Goal: Task Accomplishment & Management: Manage account settings

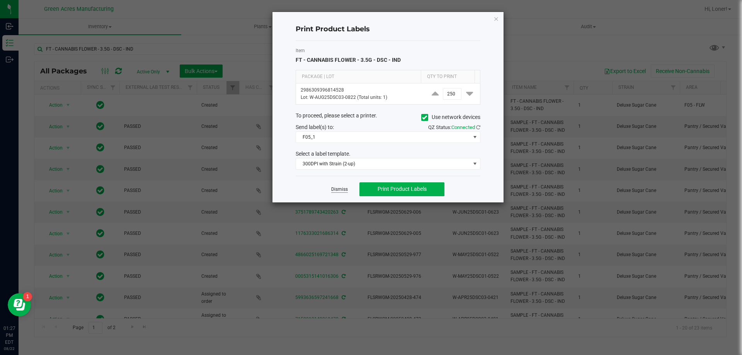
click at [337, 186] on link "Dismiss" at bounding box center [339, 189] width 17 height 7
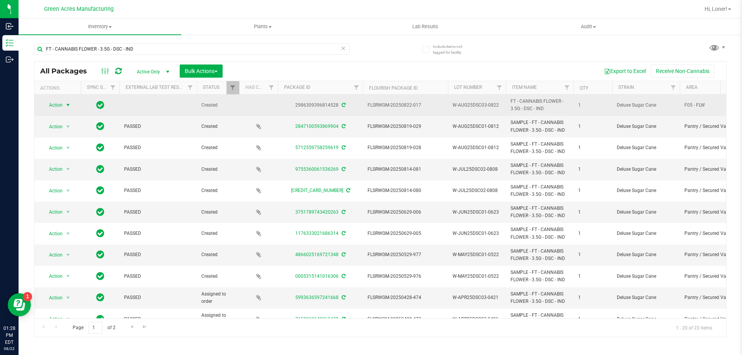
click at [56, 106] on span "Action" at bounding box center [52, 105] width 21 height 11
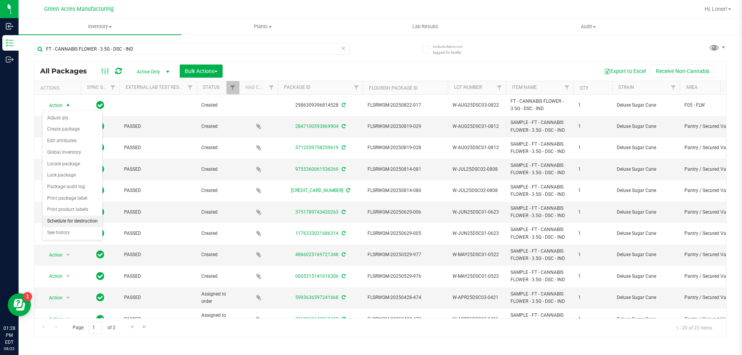
click at [69, 220] on li "Schedule for destruction" at bounding box center [73, 222] width 60 height 12
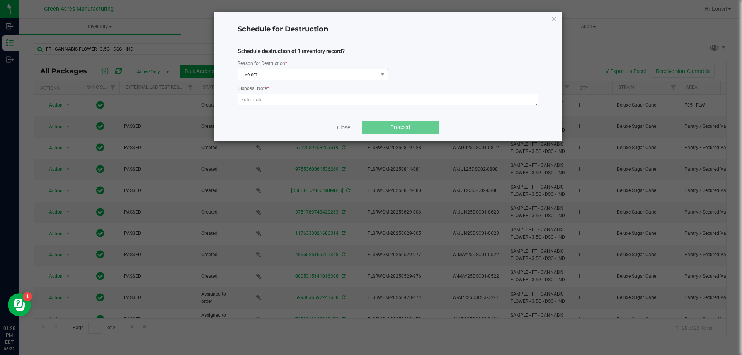
click at [320, 78] on span "Select" at bounding box center [308, 74] width 140 height 11
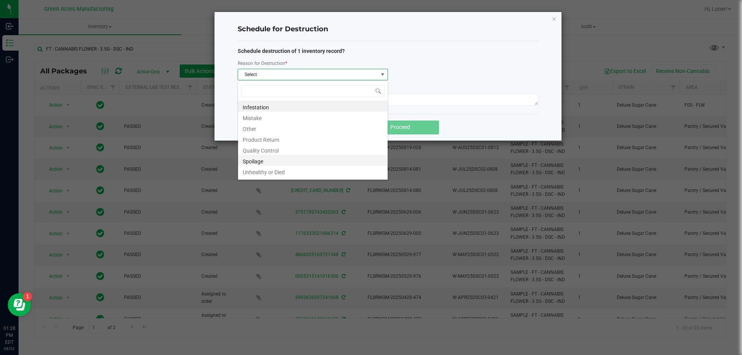
scroll to position [9, 0]
click at [254, 175] on li "Waste" at bounding box center [313, 172] width 150 height 11
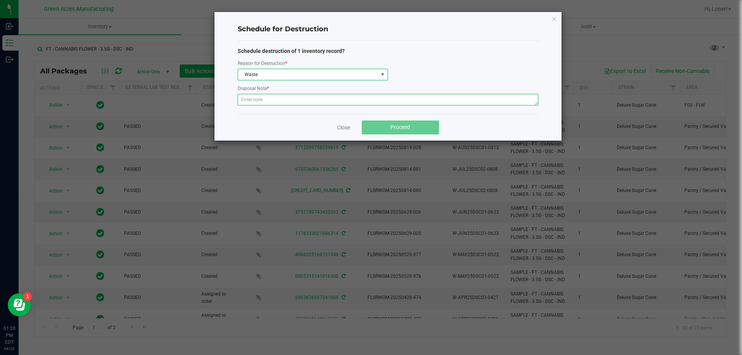
click at [271, 102] on textarea at bounding box center [388, 100] width 301 height 12
paste textarea "WASTE FROM WHOLE FLOWER PACKING PROCESS"
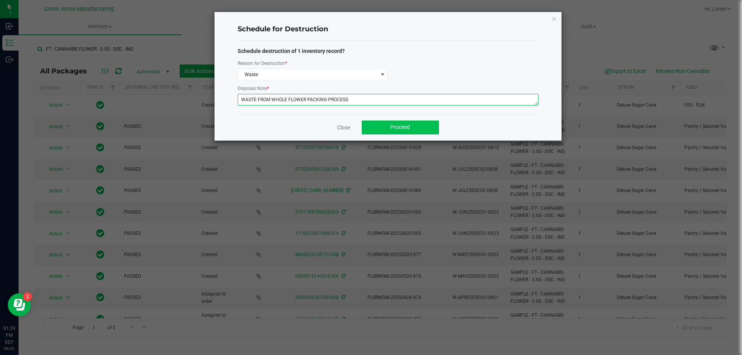
type textarea "WASTE FROM WHOLE FLOWER PACKING PROCESS"
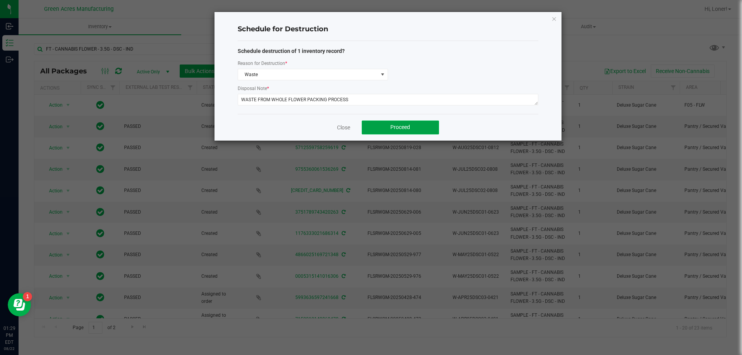
click at [381, 124] on button "Proceed" at bounding box center [400, 128] width 77 height 14
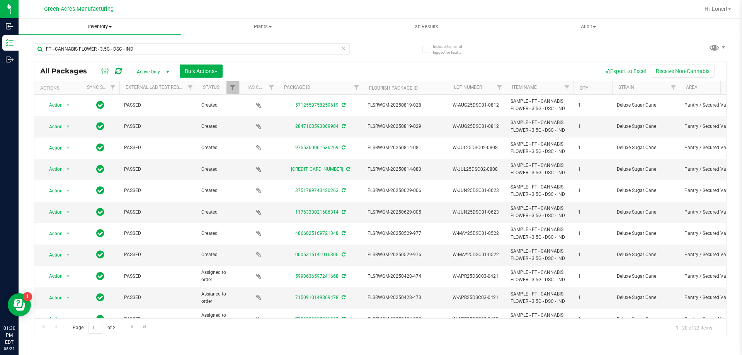
click at [106, 29] on span "Inventory" at bounding box center [100, 26] width 163 height 7
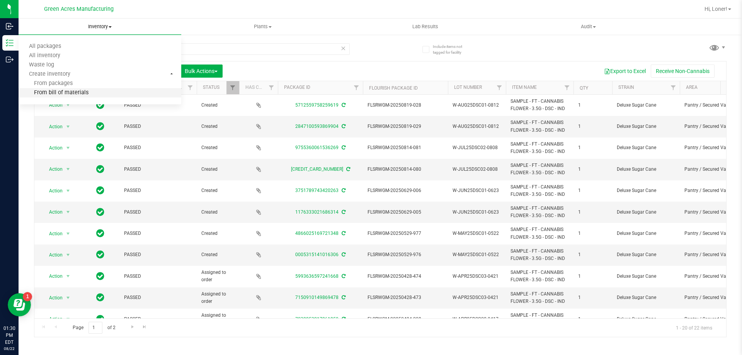
click at [95, 95] on li "From bill of materials" at bounding box center [100, 93] width 163 height 9
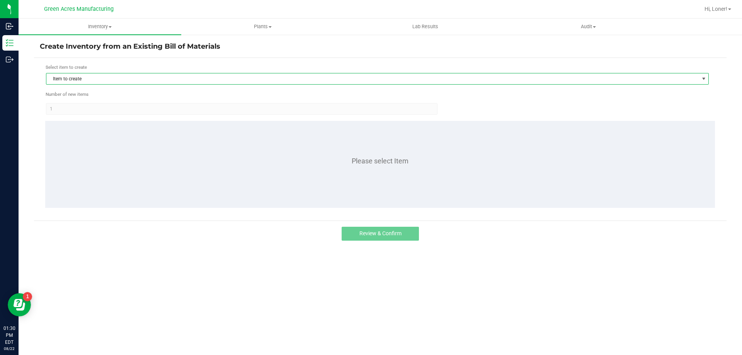
click at [123, 82] on span "Item to create" at bounding box center [372, 78] width 652 height 11
click at [221, 74] on span "Item to create" at bounding box center [372, 78] width 652 height 11
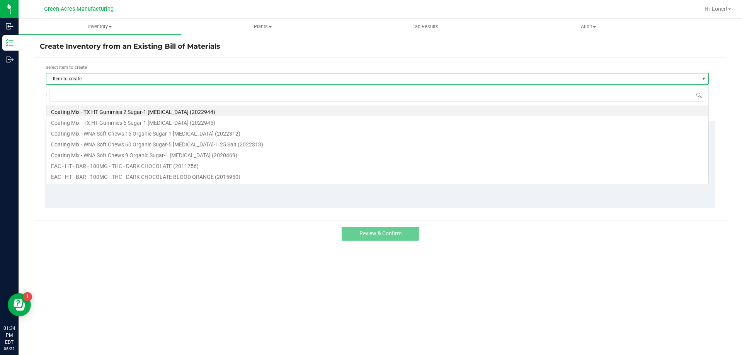
scroll to position [12, 663]
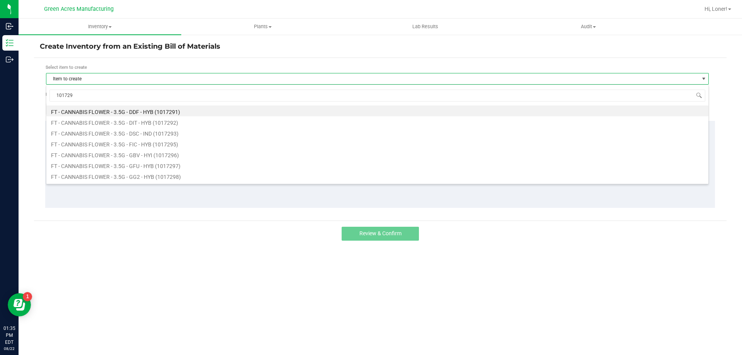
type input "1017293"
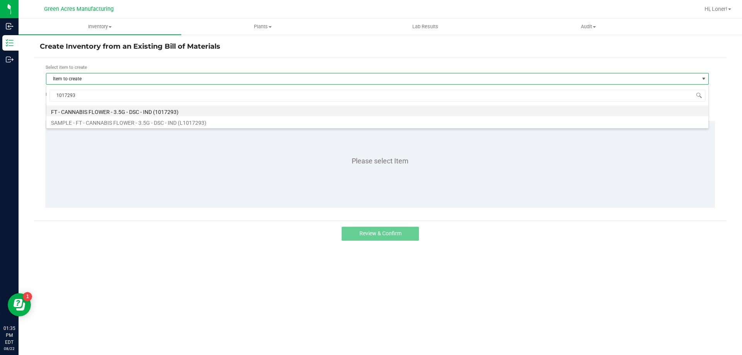
click at [140, 112] on li "FT - CANNABIS FLOWER - 3.5G - DSC - IND (1017293)" at bounding box center [377, 111] width 662 height 11
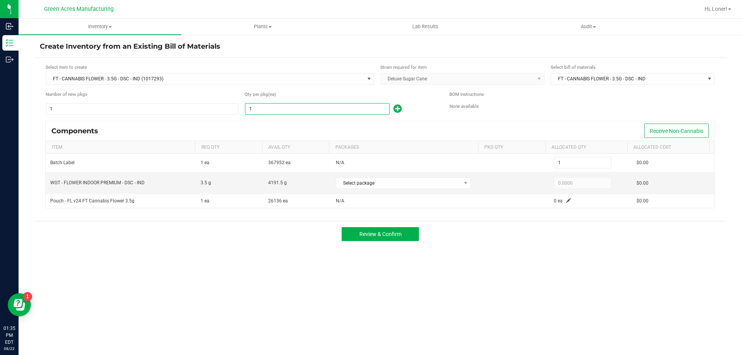
click at [269, 111] on input "1" at bounding box center [317, 109] width 144 height 11
type input "14"
type input "144"
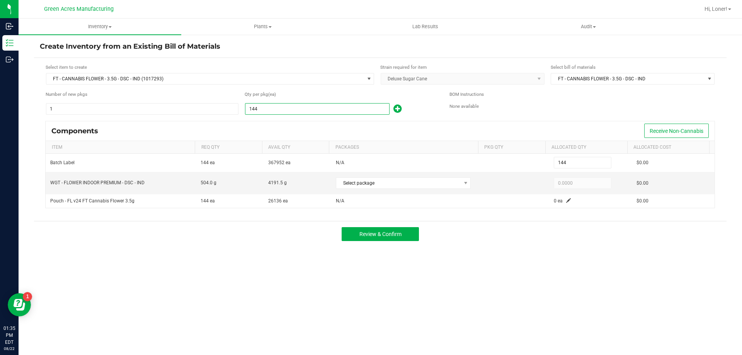
type input "1440"
type input "1,440"
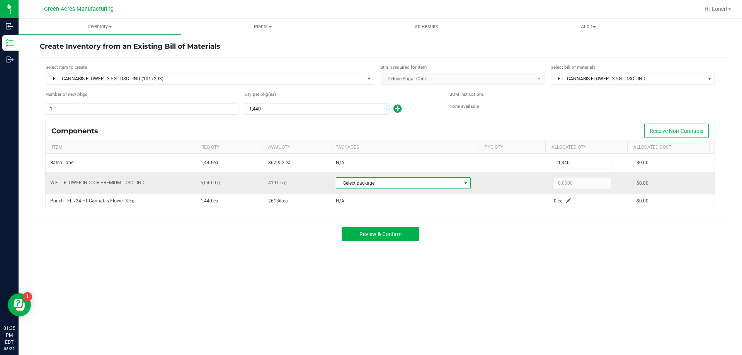
click at [419, 181] on span "Select package" at bounding box center [398, 183] width 124 height 11
click at [398, 213] on li "0982139880798268 (W-AUG25DSC03-0822)" at bounding box center [403, 215] width 138 height 11
type input "4,191.5000"
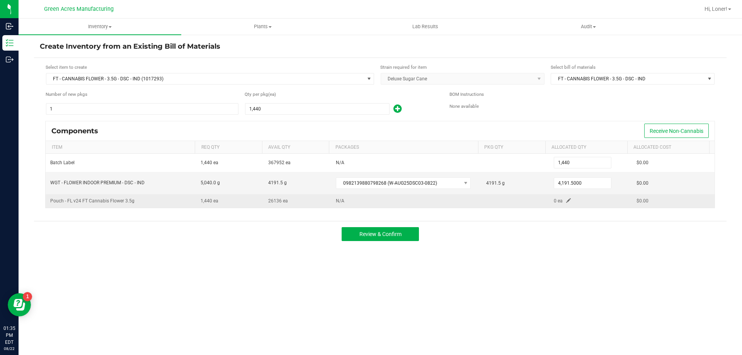
click at [566, 203] on span at bounding box center [568, 200] width 5 height 5
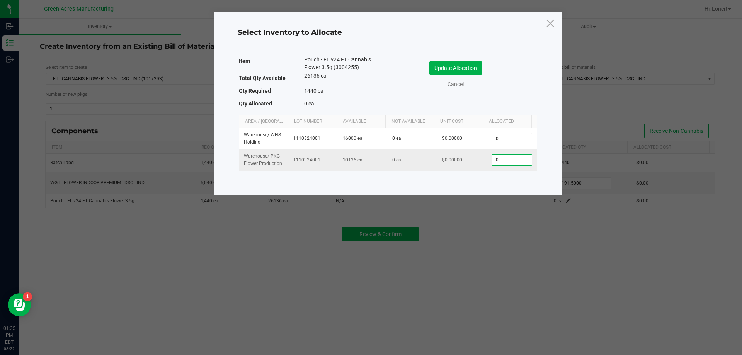
click at [496, 162] on input "0" at bounding box center [511, 160] width 39 height 11
type input "1,440"
click at [445, 69] on button "Update Allocation" at bounding box center [455, 67] width 53 height 13
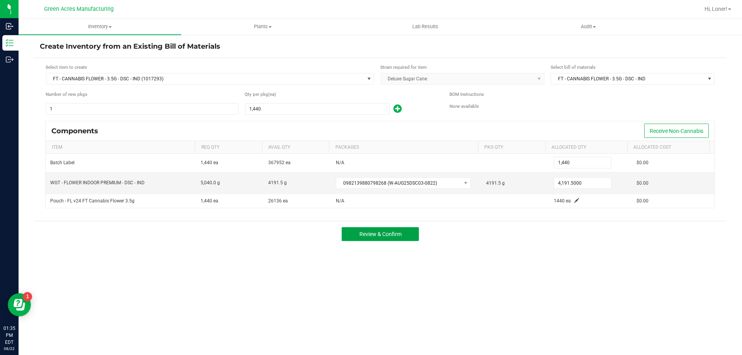
click at [375, 240] on button "Review & Confirm" at bounding box center [380, 234] width 77 height 14
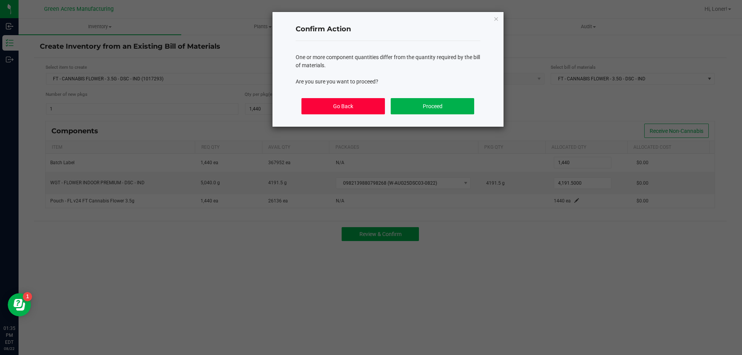
click at [376, 107] on button "Go Back" at bounding box center [342, 106] width 83 height 16
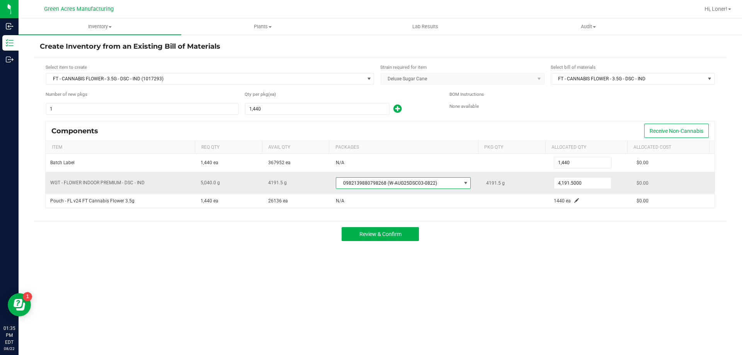
click at [451, 184] on span "0982139880798268 (W-AUG25DSC03-0822)" at bounding box center [398, 183] width 124 height 11
click at [440, 220] on li "0982139880798268 (W-AUG25DSC03-0822)" at bounding box center [403, 215] width 138 height 11
click at [461, 187] on span at bounding box center [466, 183] width 10 height 11
click at [418, 220] on li "0982139880798268 (W-AUG25DSC03-0822)" at bounding box center [403, 215] width 138 height 11
click at [408, 236] on button "Review & Confirm" at bounding box center [380, 234] width 77 height 14
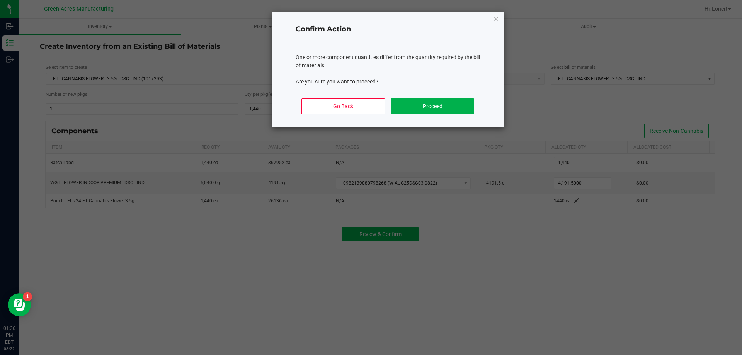
click at [370, 115] on div "Go Back Proceed" at bounding box center [388, 109] width 185 height 35
click at [371, 110] on button "Go Back" at bounding box center [342, 106] width 83 height 16
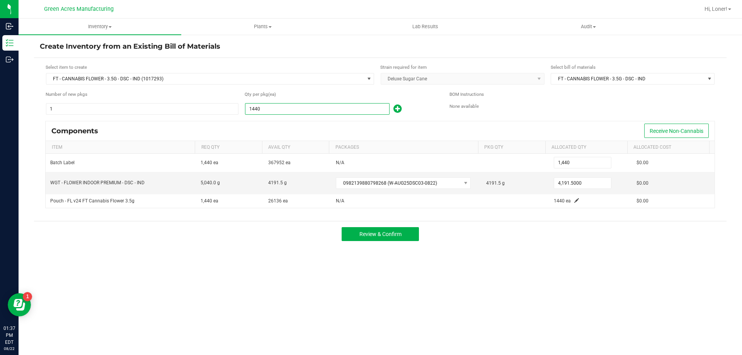
type input "1"
type input "11"
type input "116"
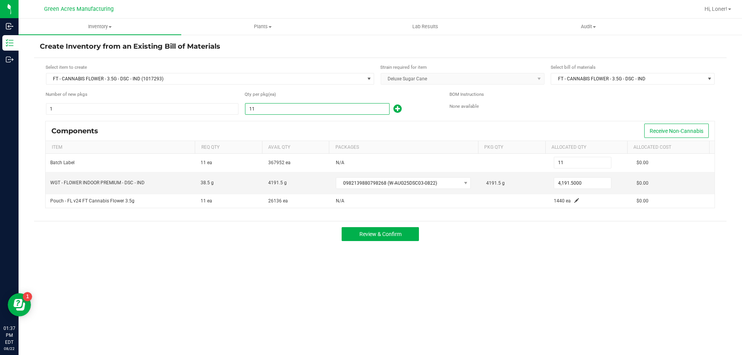
type input "116"
type input "1160"
type input "1,160"
type input "1"
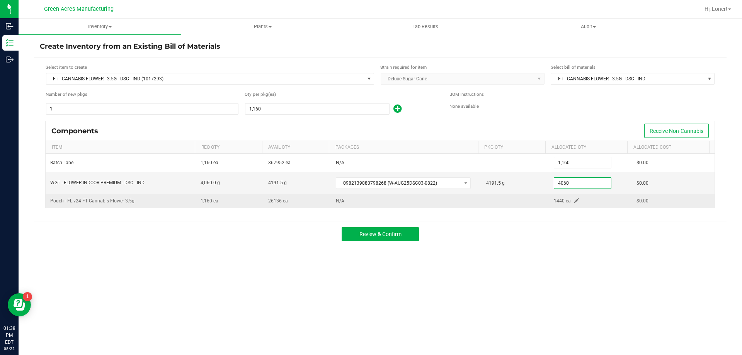
type input "4,060.0000"
click at [574, 201] on span at bounding box center [576, 200] width 5 height 5
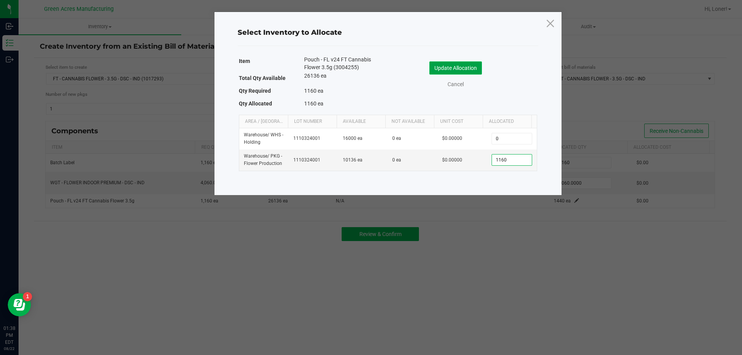
type input "1,160"
drag, startPoint x: 434, startPoint y: 64, endPoint x: 434, endPoint y: 69, distance: 5.4
click at [434, 65] on button "Update Allocation" at bounding box center [455, 67] width 53 height 13
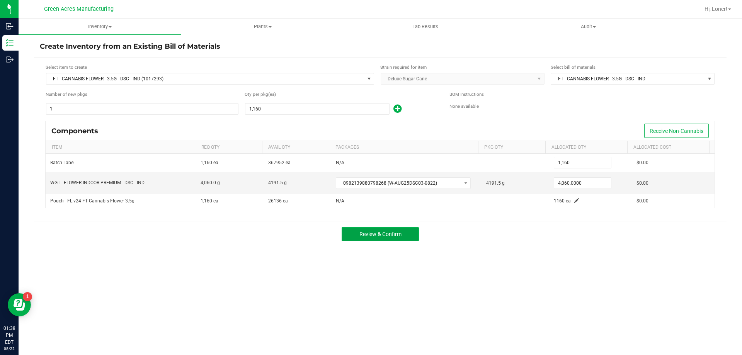
click at [387, 233] on span "Review & Confirm" at bounding box center [380, 234] width 42 height 6
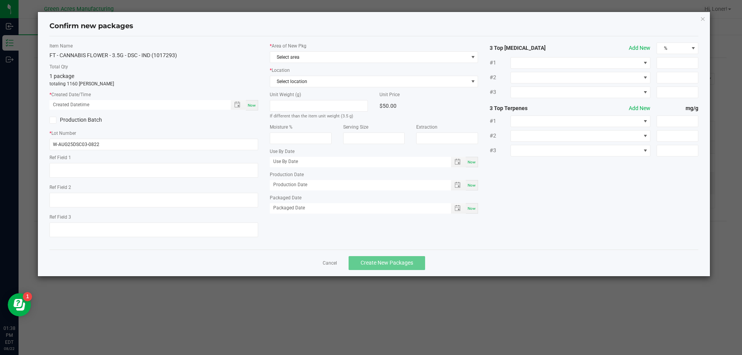
click at [253, 106] on span "Now" at bounding box center [252, 105] width 8 height 4
type input "08/22/2025 01:38 PM"
click at [256, 104] on div "Now" at bounding box center [252, 105] width 12 height 10
drag, startPoint x: 254, startPoint y: 106, endPoint x: 251, endPoint y: 109, distance: 4.7
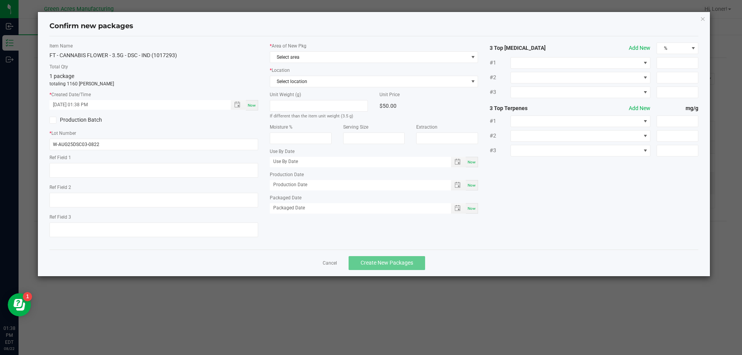
click at [252, 109] on div "Now" at bounding box center [252, 105] width 12 height 10
click at [326, 56] on span "Select area" at bounding box center [369, 57] width 198 height 11
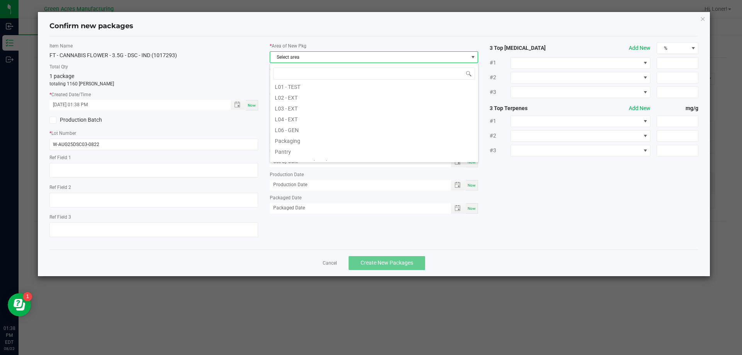
scroll to position [193, 0]
click at [312, 123] on li "Pantry / Secured Vault" at bounding box center [374, 122] width 208 height 11
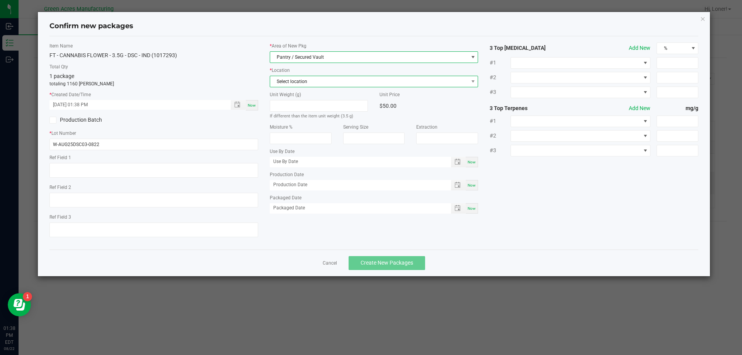
click at [320, 83] on span "Select location" at bounding box center [369, 81] width 198 height 11
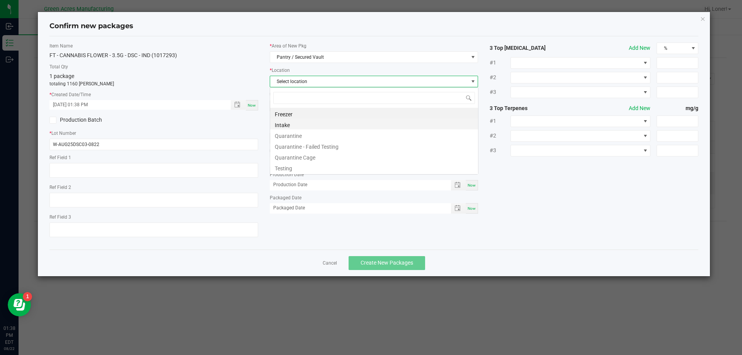
scroll to position [12, 209]
click at [291, 126] on li "Intake" at bounding box center [374, 124] width 208 height 11
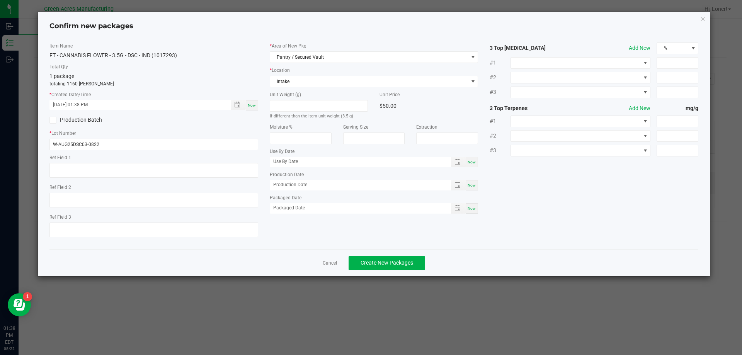
click at [379, 270] on div "Cancel Create New Packages" at bounding box center [373, 263] width 649 height 27
click at [379, 268] on button "Create New Packages" at bounding box center [387, 263] width 77 height 14
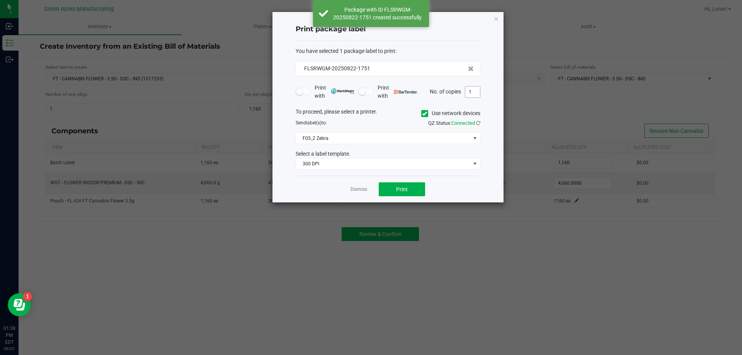
click at [472, 90] on input "1" at bounding box center [472, 92] width 15 height 11
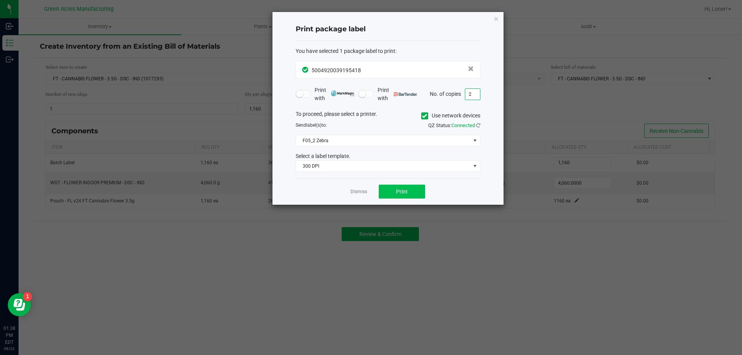
type input "2"
click at [396, 188] on button "Print" at bounding box center [402, 192] width 46 height 14
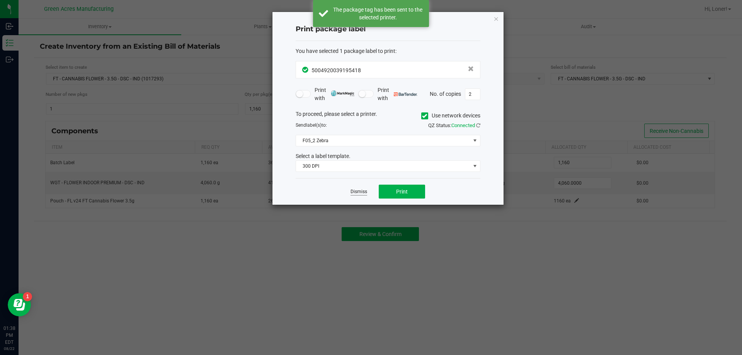
click at [358, 195] on link "Dismiss" at bounding box center [359, 192] width 17 height 7
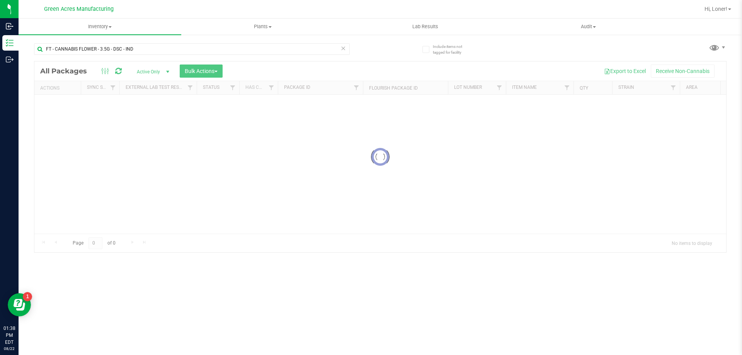
click at [343, 47] on icon at bounding box center [342, 47] width 5 height 9
click at [279, 51] on input "text" at bounding box center [192, 49] width 316 height 12
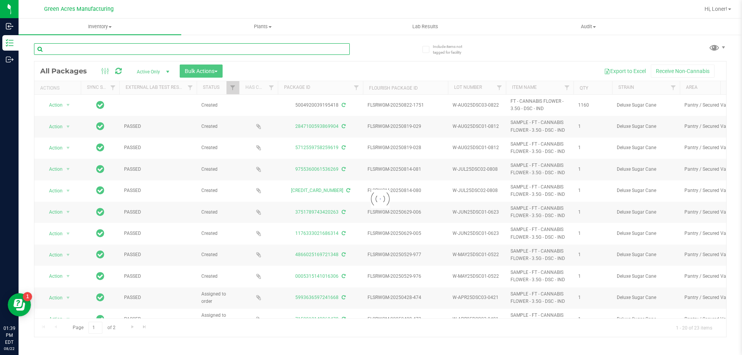
click at [109, 44] on input "text" at bounding box center [192, 49] width 316 height 12
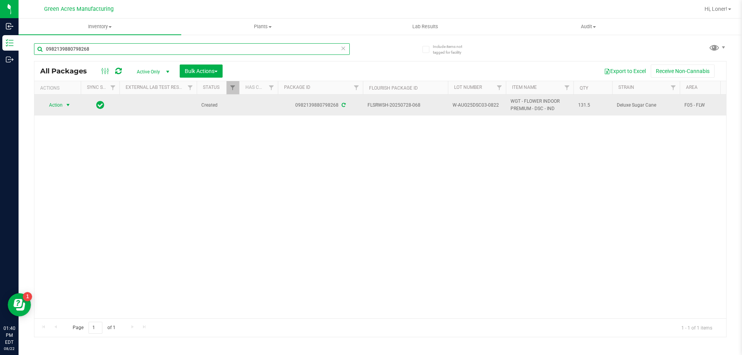
type input "0982139880798268"
click at [61, 107] on span "Action" at bounding box center [52, 105] width 21 height 11
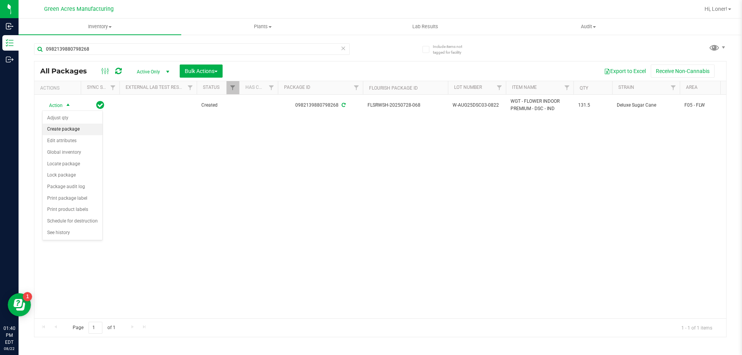
click at [69, 131] on li "Create package" at bounding box center [73, 130] width 60 height 12
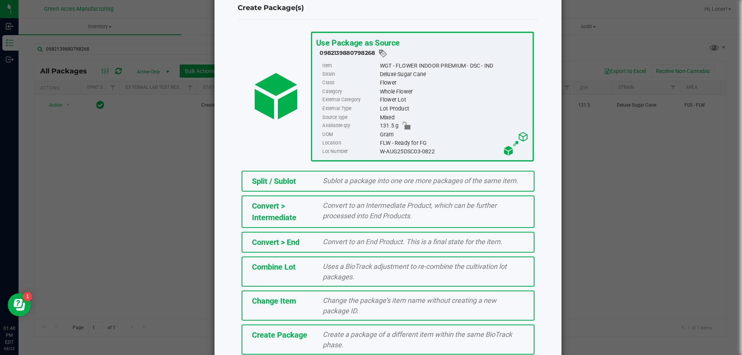
scroll to position [56, 0]
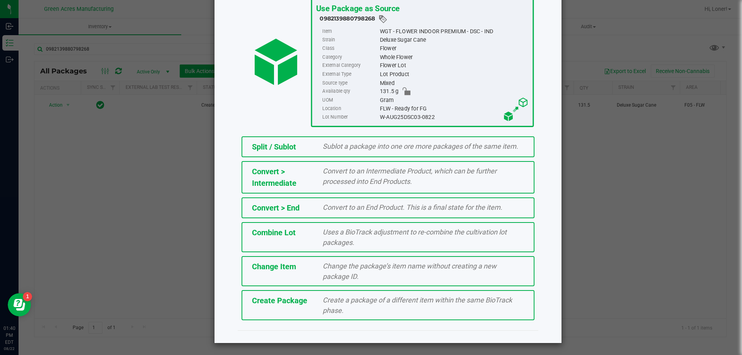
click at [312, 300] on div "Create Package" at bounding box center [281, 301] width 71 height 12
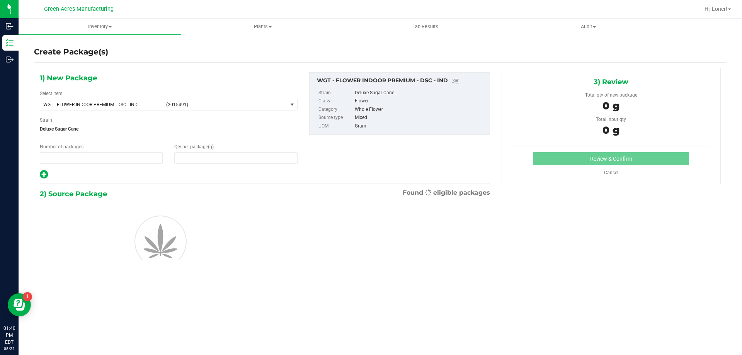
type input "1"
type input "0.0000"
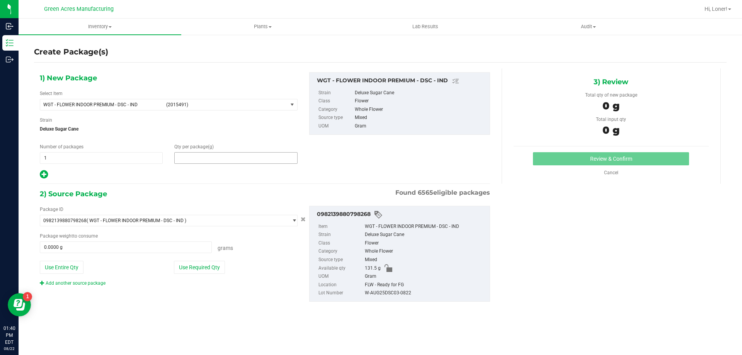
click at [222, 162] on span at bounding box center [235, 158] width 123 height 12
type input "45"
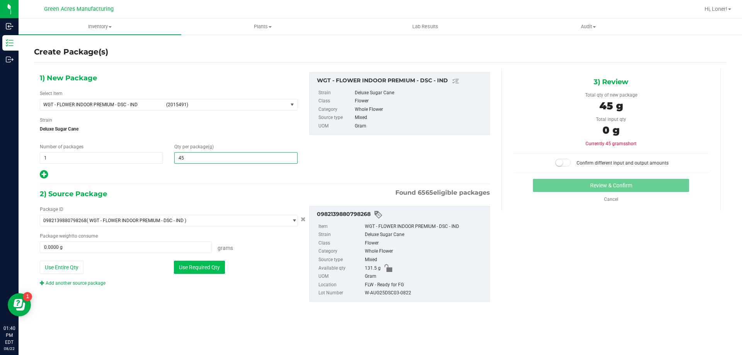
type input "45.0000"
click at [201, 266] on button "Use Required Qty" at bounding box center [199, 267] width 51 height 13
type input "45.0000 g"
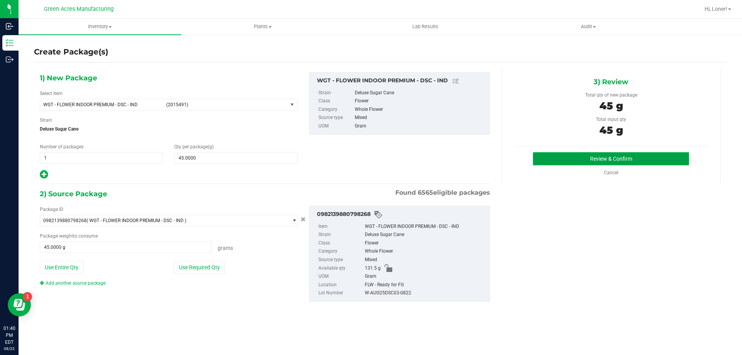
click at [577, 156] on button "Review & Confirm" at bounding box center [611, 158] width 156 height 13
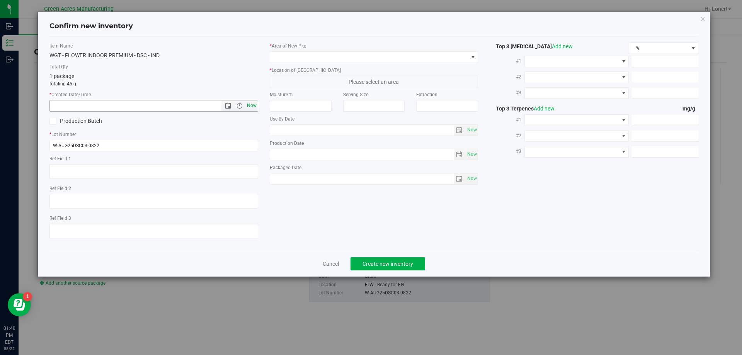
click at [257, 111] on span "Now" at bounding box center [251, 105] width 13 height 11
type input "8/22/2025 1:40 PM"
click at [299, 56] on span at bounding box center [369, 57] width 198 height 11
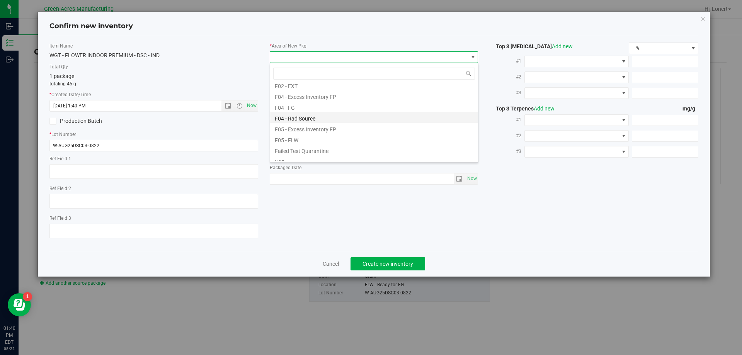
scroll to position [39, 0]
click at [281, 113] on li "F04 - FG" at bounding box center [374, 115] width 208 height 11
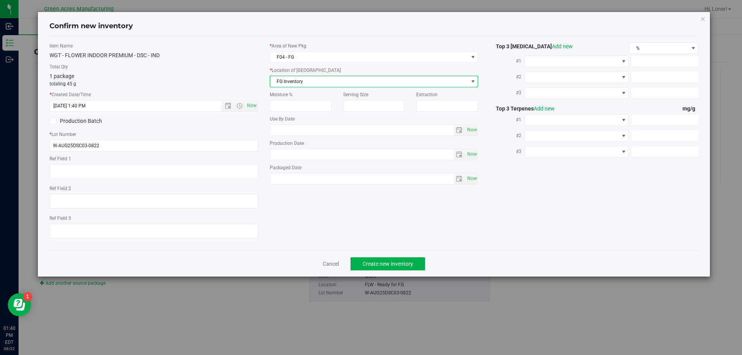
click at [298, 83] on span "FG Inventory" at bounding box center [369, 81] width 198 height 11
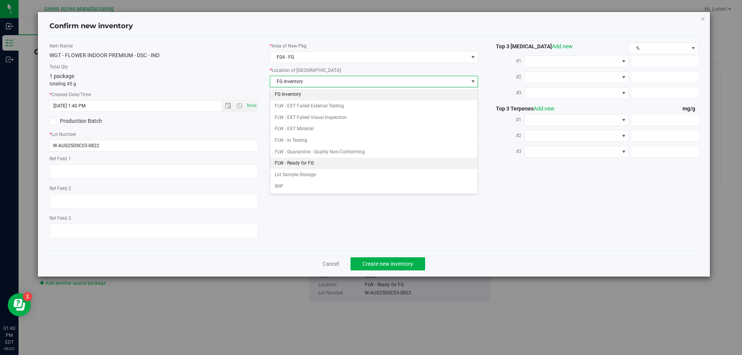
click at [291, 161] on li "FLW - Ready for FG" at bounding box center [374, 164] width 208 height 12
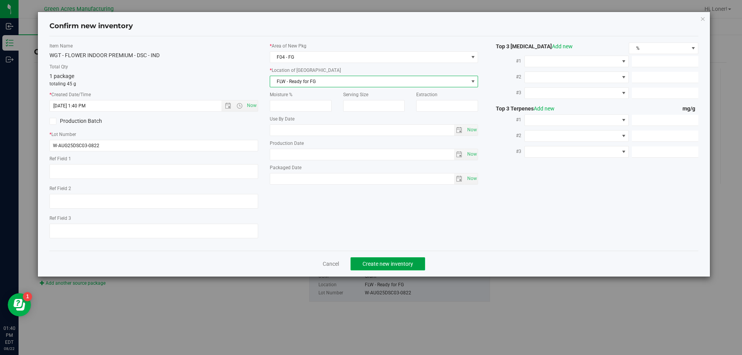
click at [390, 259] on button "Create new inventory" at bounding box center [388, 263] width 75 height 13
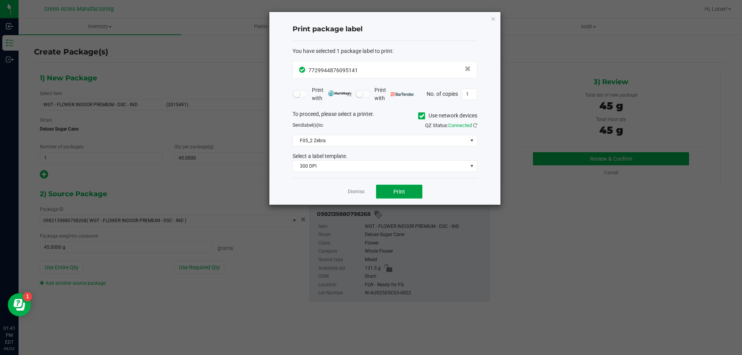
click at [417, 194] on button "Print" at bounding box center [399, 192] width 46 height 14
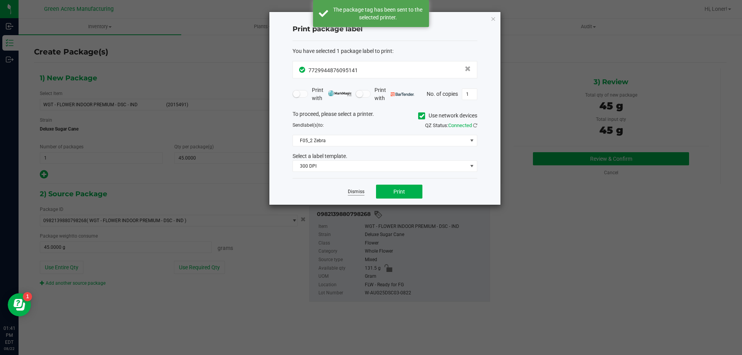
click at [352, 194] on link "Dismiss" at bounding box center [356, 192] width 17 height 7
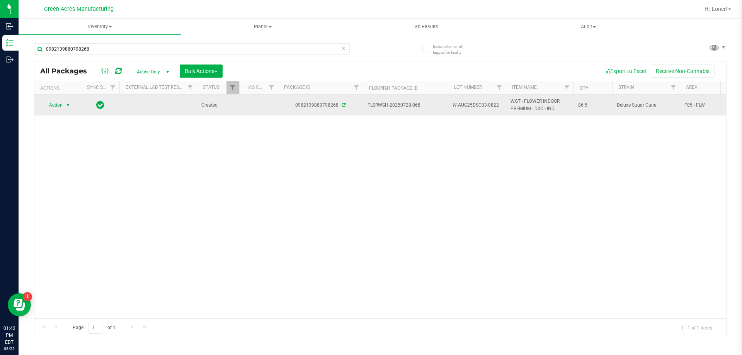
click at [62, 107] on span "Action" at bounding box center [52, 105] width 21 height 11
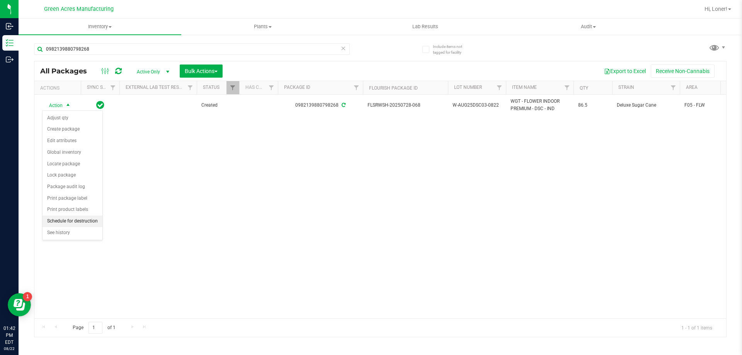
click at [64, 218] on li "Schedule for destruction" at bounding box center [73, 222] width 60 height 12
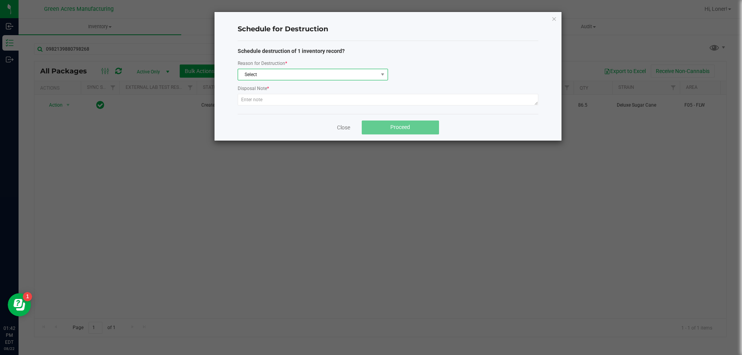
click at [303, 73] on span "Select" at bounding box center [308, 74] width 140 height 11
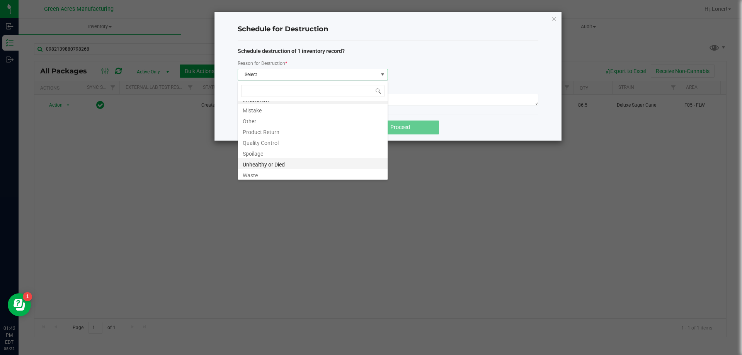
scroll to position [9, 0]
click at [265, 178] on li "Waste" at bounding box center [313, 172] width 150 height 11
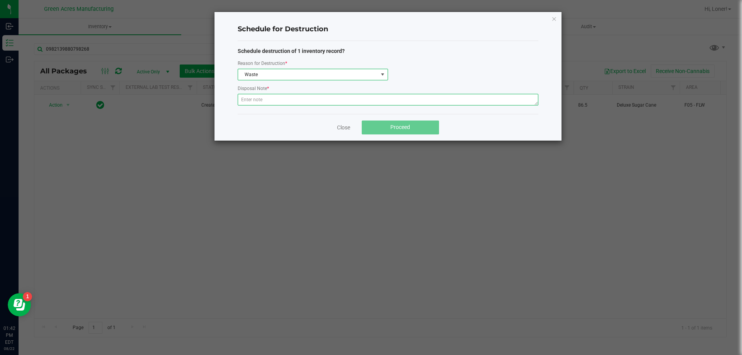
click at [277, 99] on textarea at bounding box center [388, 100] width 301 height 12
paste textarea "WASTE FROM WHOLE FLOWER PACKING PROCESS"
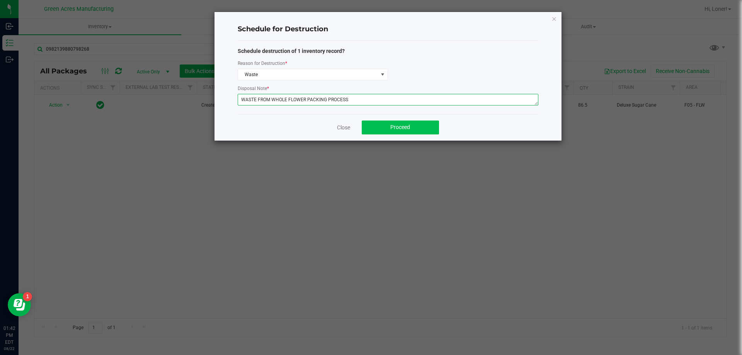
type textarea "WASTE FROM WHOLE FLOWER PACKING PROCESS"
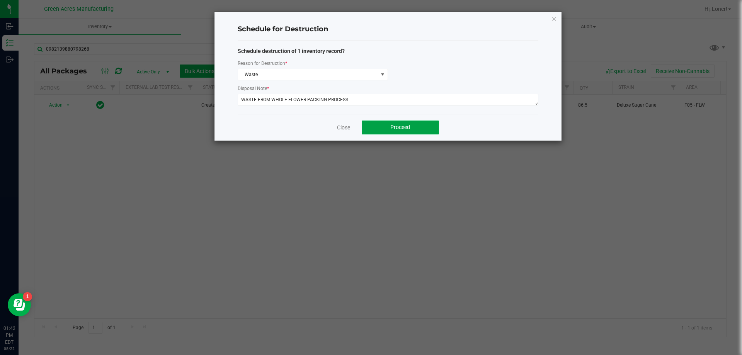
click at [383, 124] on button "Proceed" at bounding box center [400, 128] width 77 height 14
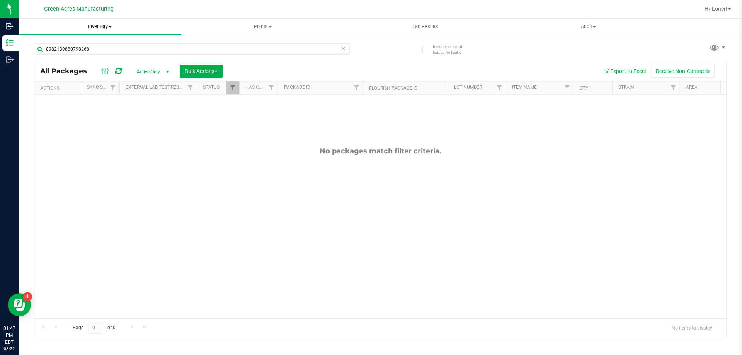
click at [111, 28] on span "Inventory" at bounding box center [100, 26] width 163 height 7
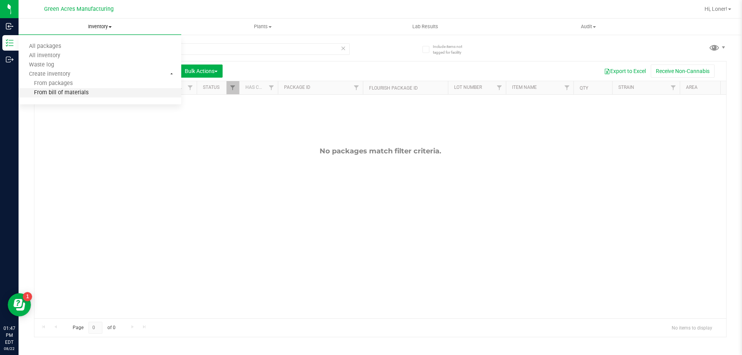
click at [83, 97] on li "From bill of materials" at bounding box center [100, 93] width 163 height 9
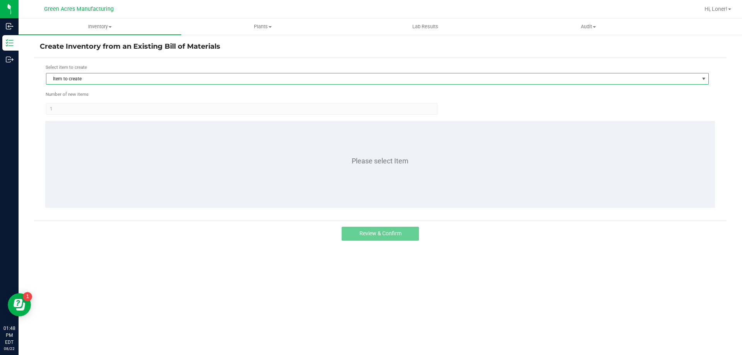
click at [232, 78] on span "Item to create" at bounding box center [372, 78] width 652 height 11
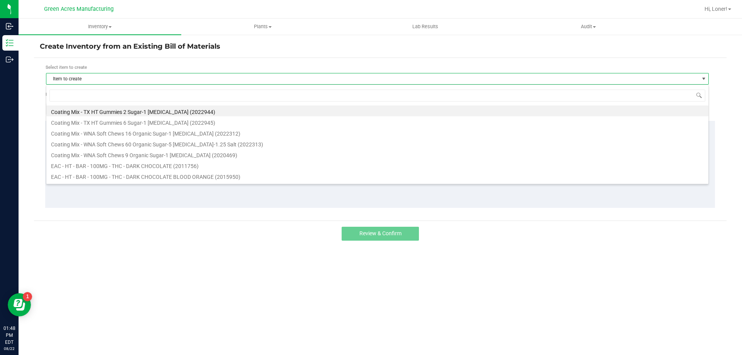
scroll to position [12, 663]
type input "1013434"
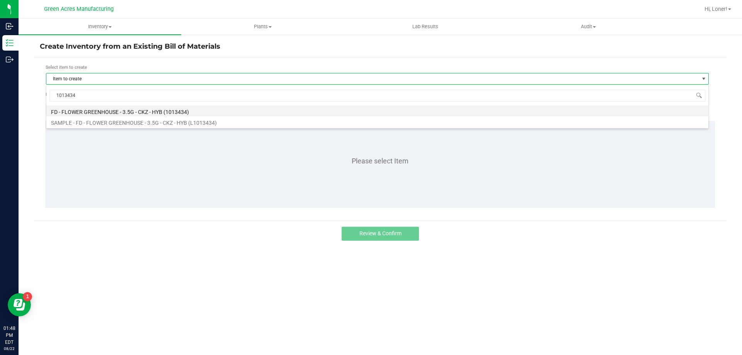
click at [177, 115] on li "FD - FLOWER GREENHOUSE - 3.5G - CKZ - HYB (1013434)" at bounding box center [377, 111] width 662 height 11
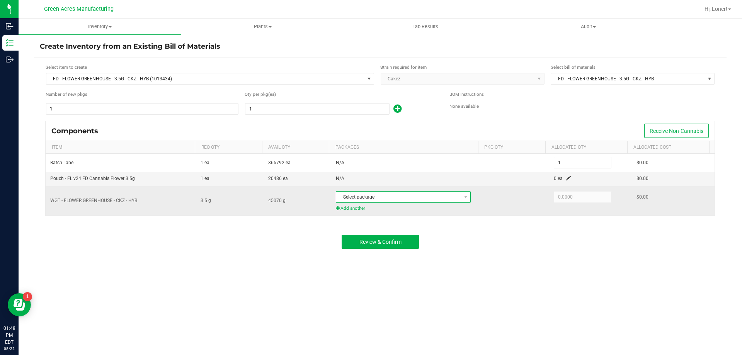
click at [430, 201] on span "Select package" at bounding box center [398, 197] width 124 height 11
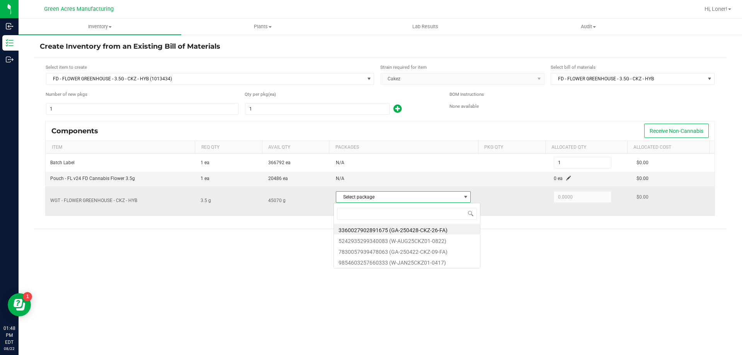
scroll to position [12, 133]
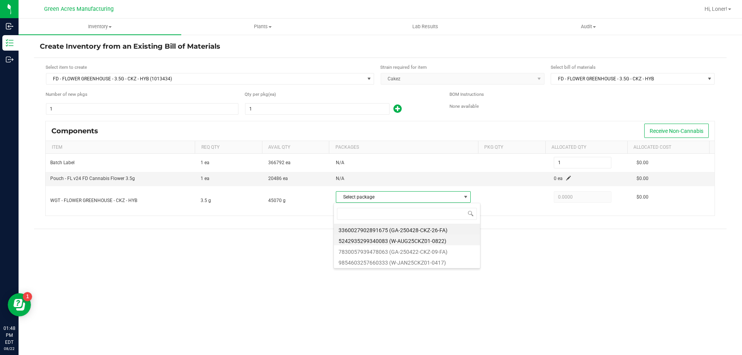
click at [419, 241] on li "5242935299340083 (W-AUG25CKZ01-0822)" at bounding box center [407, 240] width 146 height 11
type input "3.5000"
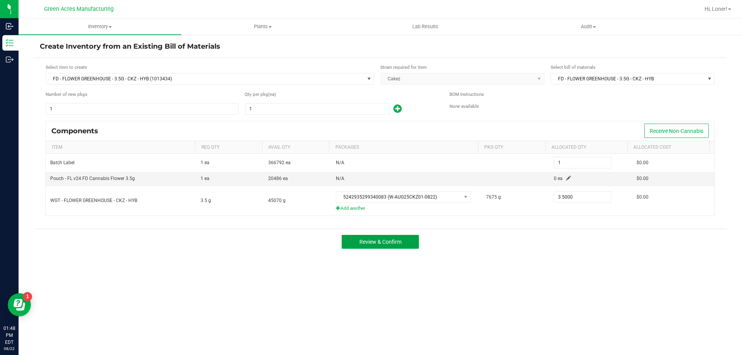
click at [409, 241] on button "Review & Confirm" at bounding box center [380, 242] width 77 height 14
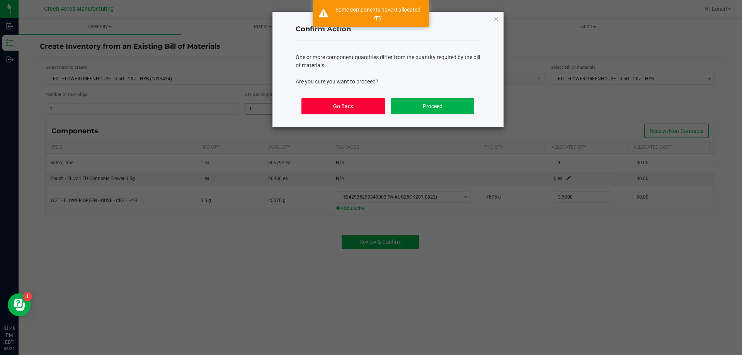
click at [361, 114] on button "Go Back" at bounding box center [342, 106] width 83 height 16
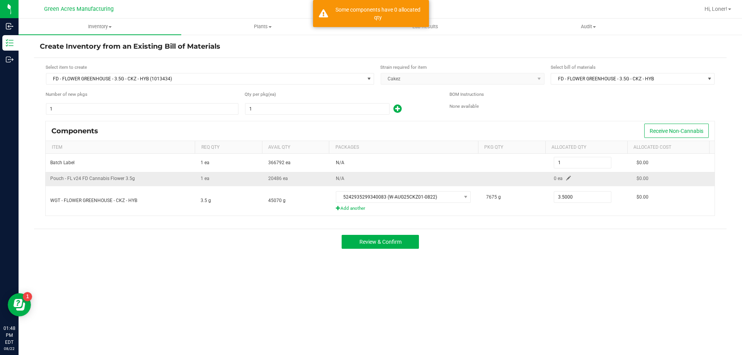
click at [560, 177] on td "0 ea" at bounding box center [590, 179] width 83 height 14
click at [566, 179] on span at bounding box center [568, 178] width 5 height 5
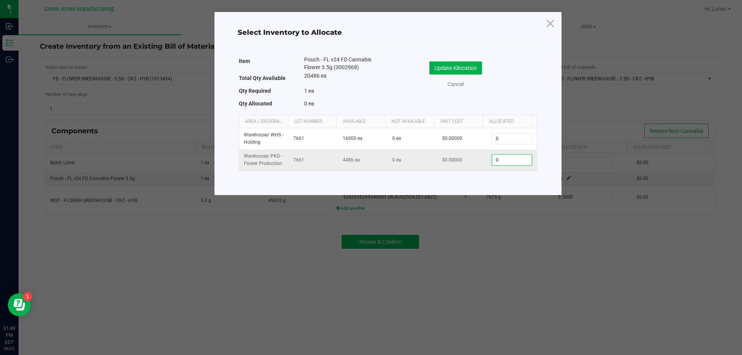
click at [502, 159] on input "0" at bounding box center [511, 160] width 39 height 11
type input "1"
click at [448, 66] on button "Update Allocation" at bounding box center [455, 67] width 53 height 13
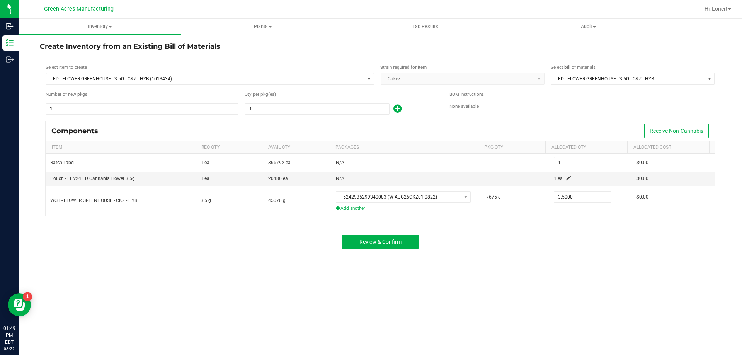
click at [391, 253] on div "Review & Confirm" at bounding box center [380, 242] width 693 height 26
click at [390, 243] on span "Review & Confirm" at bounding box center [380, 242] width 42 height 6
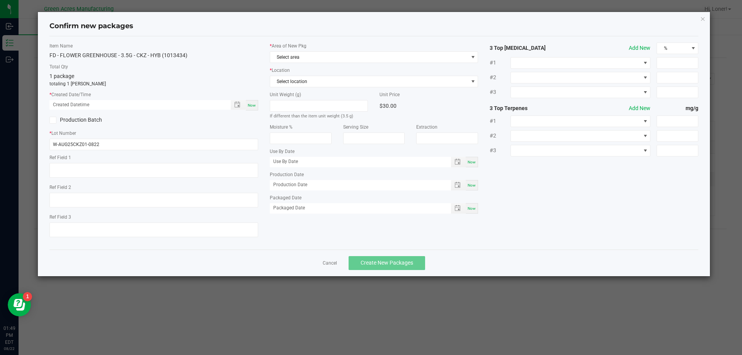
type textarea "DEP"
click at [254, 106] on span "Now" at bounding box center [252, 105] width 8 height 4
type input "08/22/2025 01:49 PM"
click at [323, 61] on span "Select area" at bounding box center [369, 57] width 198 height 11
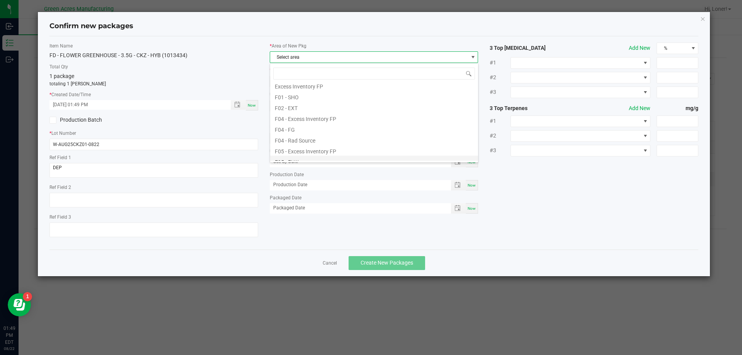
scroll to position [39, 0]
click at [297, 150] on li "F05 - FLW" at bounding box center [374, 147] width 208 height 11
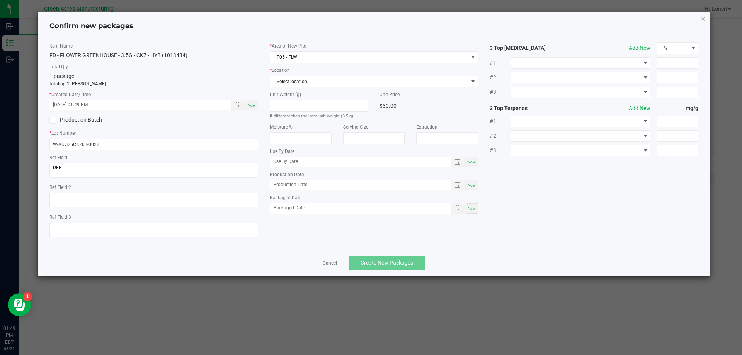
click at [315, 81] on span "Select location" at bounding box center [369, 81] width 198 height 11
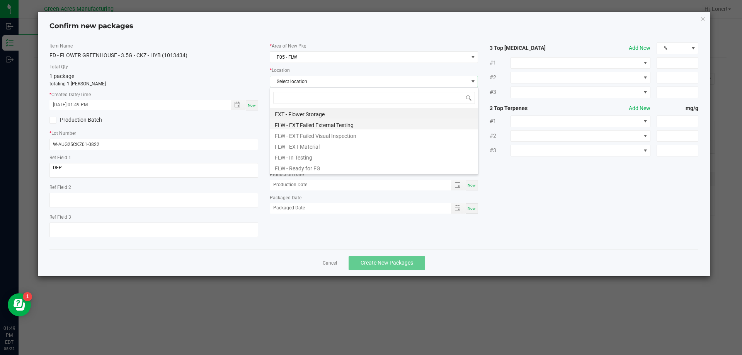
scroll to position [12, 209]
click at [299, 168] on li "FLW - Ready for FG" at bounding box center [374, 167] width 208 height 11
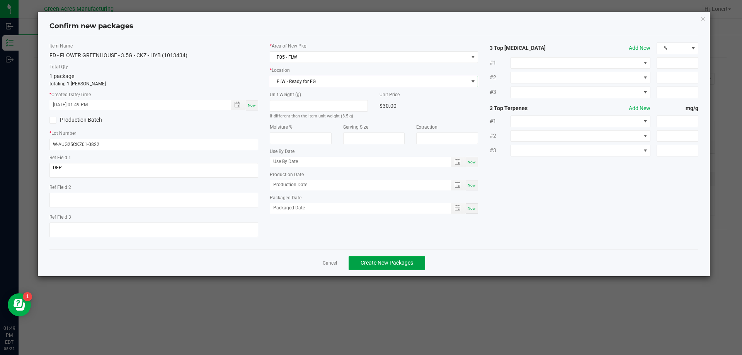
click at [405, 262] on span "Create New Packages" at bounding box center [387, 263] width 53 height 6
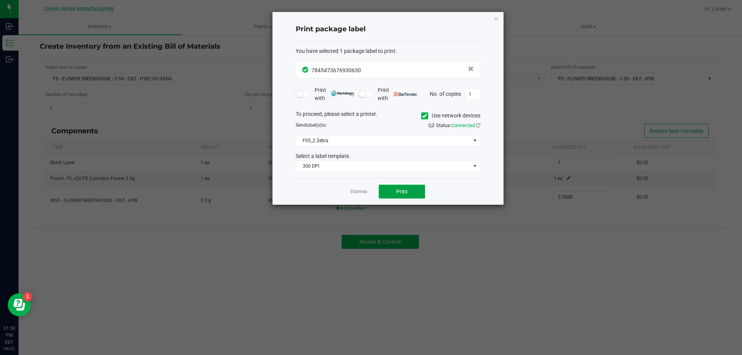
click at [383, 189] on button "Print" at bounding box center [402, 192] width 46 height 14
click at [356, 191] on link "Dismiss" at bounding box center [359, 192] width 17 height 7
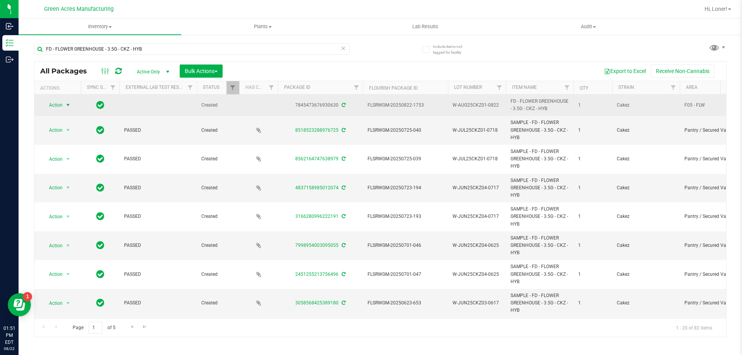
click at [66, 111] on span "select" at bounding box center [68, 105] width 10 height 11
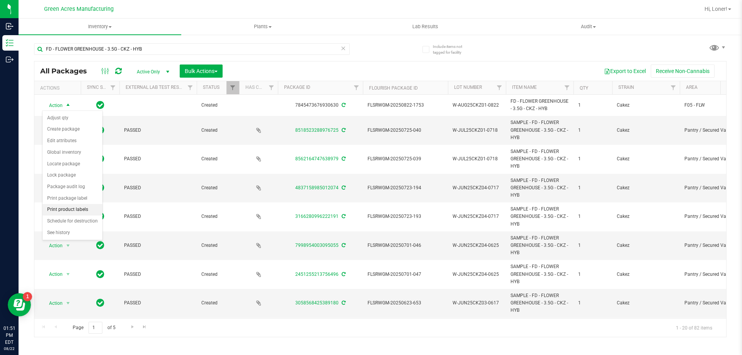
click at [68, 211] on li "Print product labels" at bounding box center [73, 210] width 60 height 12
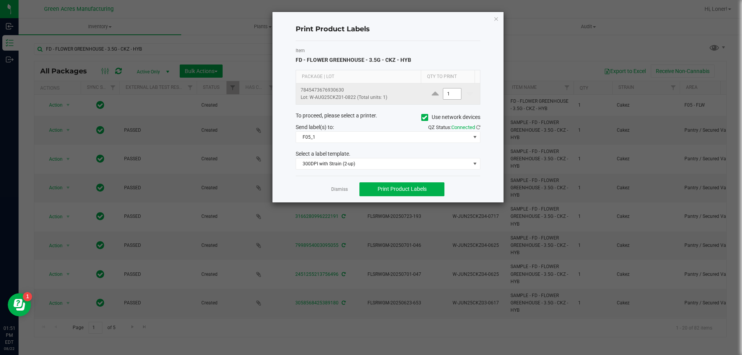
click at [450, 95] on input "1" at bounding box center [452, 94] width 18 height 11
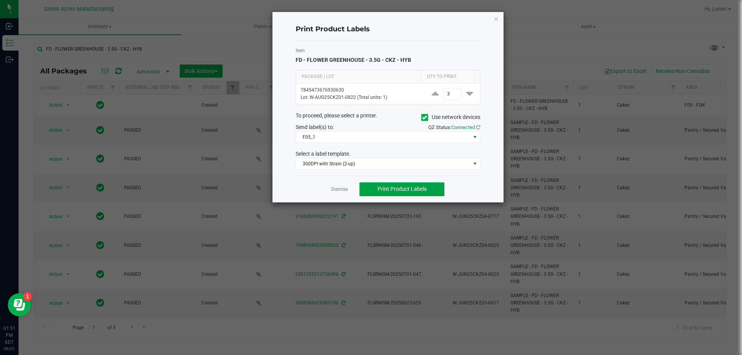
click at [412, 186] on button "Print Product Labels" at bounding box center [401, 189] width 85 height 14
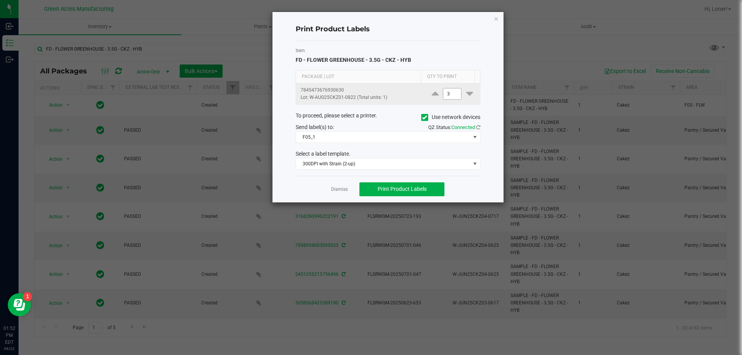
click at [447, 92] on input "3" at bounding box center [452, 94] width 18 height 11
type input "1,500"
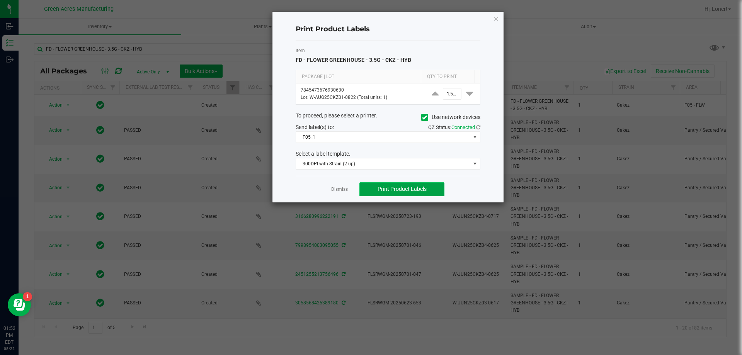
scroll to position [0, 0]
click at [402, 185] on button "Print Product Labels" at bounding box center [401, 189] width 85 height 14
